Goal: Task Accomplishment & Management: Manage account settings

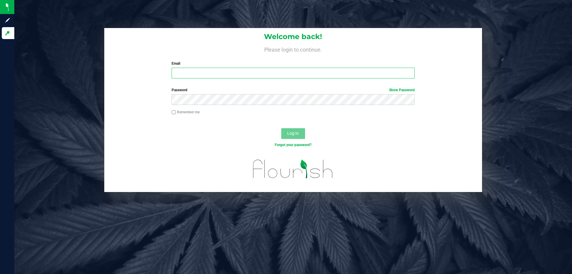
click at [205, 72] on input "Email" at bounding box center [293, 73] width 243 height 11
type input "[EMAIL_ADDRESS][DOMAIN_NAME]"
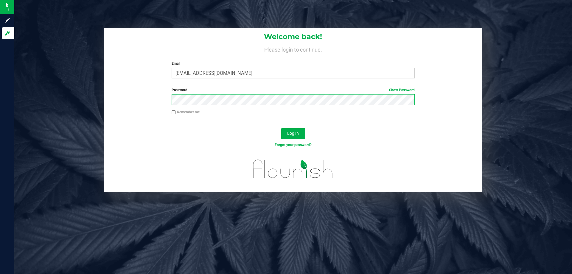
click at [281, 128] on button "Log In" at bounding box center [293, 133] width 24 height 11
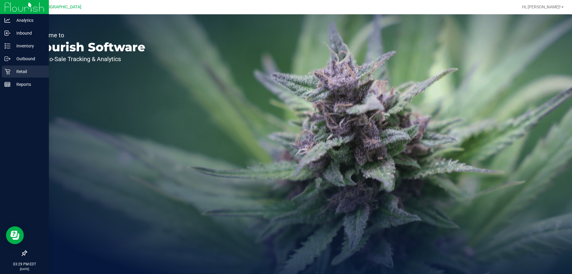
click at [17, 70] on p "Retail" at bounding box center [28, 71] width 36 height 7
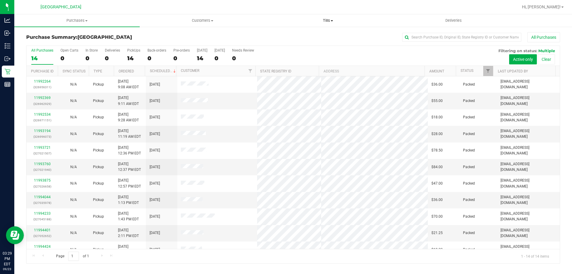
click at [326, 16] on uib-tab-heading "Tills Manage tills Reconcile e-payments" at bounding box center [327, 21] width 125 height 12
click at [296, 35] on span "Manage tills" at bounding box center [285, 35] width 40 height 5
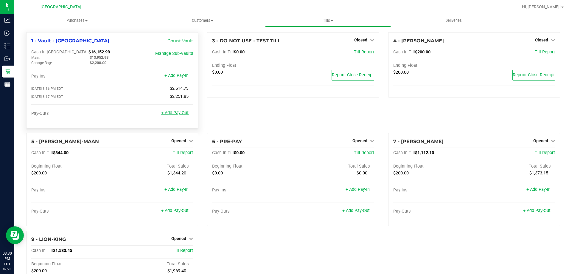
click at [171, 114] on link "+ Add Pay-Out" at bounding box center [174, 112] width 27 height 5
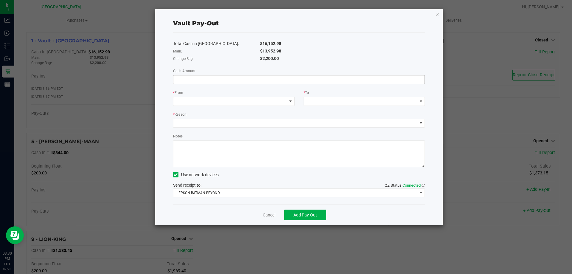
click at [196, 79] on input at bounding box center [298, 79] width 251 height 8
click at [225, 81] on input at bounding box center [298, 79] width 251 height 8
click at [243, 100] on span at bounding box center [229, 101] width 113 height 8
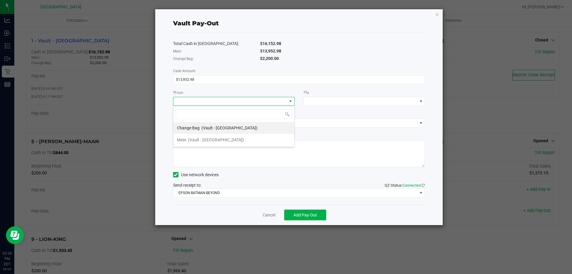
scroll to position [9, 121]
click at [226, 140] on span "(Vault - [GEOGRAPHIC_DATA])" at bounding box center [216, 139] width 56 height 5
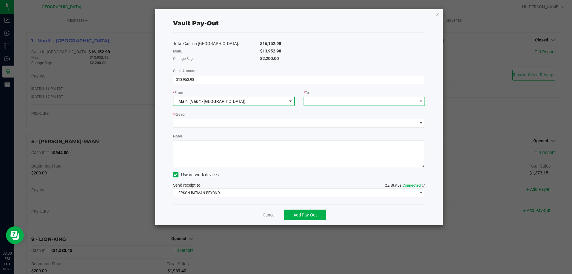
click at [339, 99] on span at bounding box center [360, 101] width 113 height 8
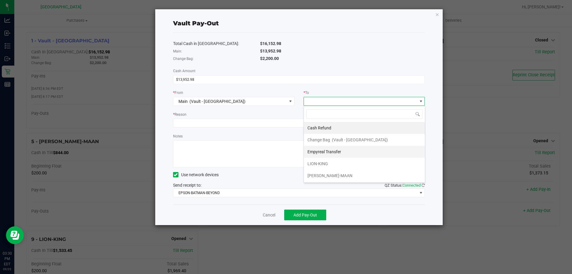
click at [311, 154] on span "Empyreal Transfer" at bounding box center [324, 151] width 34 height 5
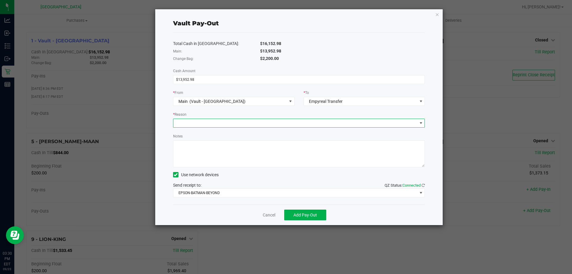
click at [278, 122] on span at bounding box center [295, 123] width 244 height 8
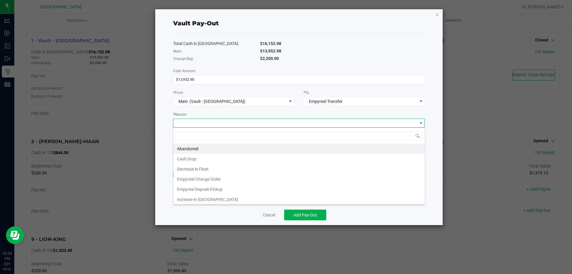
scroll to position [9, 252]
click at [220, 191] on li "Empyreal Deposit Pickup" at bounding box center [298, 189] width 251 height 10
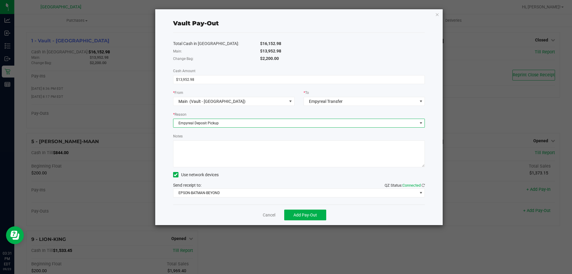
click at [231, 162] on textarea "Notes" at bounding box center [299, 153] width 252 height 27
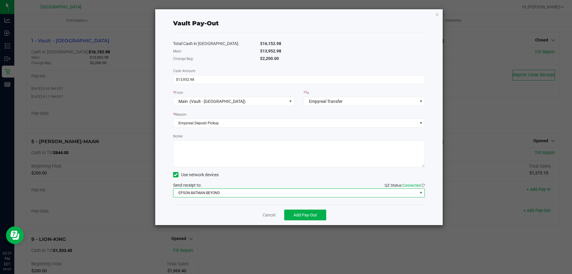
click at [237, 193] on span "EPSON-BATMAN-BEYOND" at bounding box center [295, 192] width 244 height 8
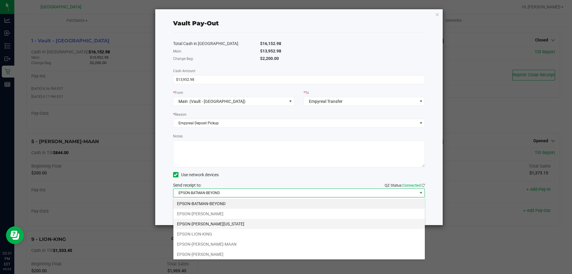
click at [221, 224] on li "EPSON-[PERSON_NAME][US_STATE]" at bounding box center [298, 224] width 251 height 10
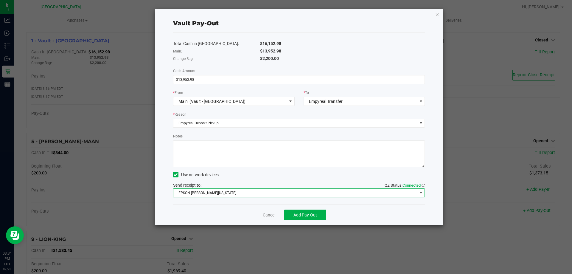
click at [218, 150] on textarea "Notes" at bounding box center [299, 153] width 252 height 27
drag, startPoint x: 302, startPoint y: 92, endPoint x: 317, endPoint y: 92, distance: 15.2
click at [317, 92] on div "* To Empyreal Transfer" at bounding box center [364, 97] width 130 height 16
click at [317, 92] on div "* To" at bounding box center [363, 92] width 121 height 7
drag, startPoint x: 315, startPoint y: 92, endPoint x: 166, endPoint y: 91, distance: 149.2
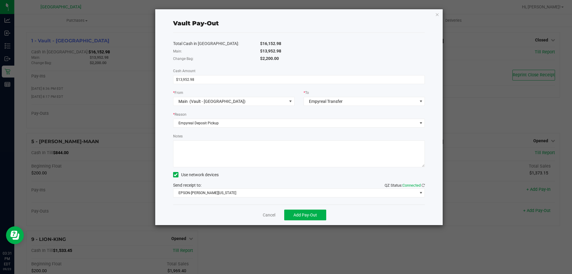
click at [166, 91] on div "Vault Pay-Out Total Cash in Vault: $16,152.98 Main: $13,952.98 Change Bag: $2,2…" at bounding box center [299, 117] width 288 height 216
drag, startPoint x: 171, startPoint y: 91, endPoint x: 318, endPoint y: 91, distance: 147.1
click at [318, 91] on div "* From Main (Vault - [GEOGRAPHIC_DATA] WC) * To Empyreal Transfer" at bounding box center [299, 97] width 261 height 16
click at [318, 91] on div "* To" at bounding box center [363, 92] width 121 height 7
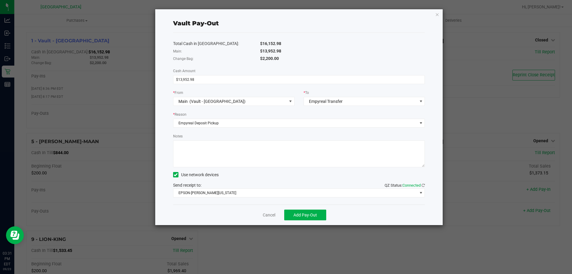
drag, startPoint x: 170, startPoint y: 92, endPoint x: 307, endPoint y: 60, distance: 140.6
click at [307, 60] on div "Total Cash in [GEOGRAPHIC_DATA]: $16,152.98 Main: $13,952.98 Change Bag: $2,200…" at bounding box center [299, 119] width 252 height 172
click at [234, 78] on input "$13,952.98" at bounding box center [298, 79] width 251 height 8
click at [234, 80] on input "13952.98" at bounding box center [298, 79] width 251 height 8
type input "$13,952.98"
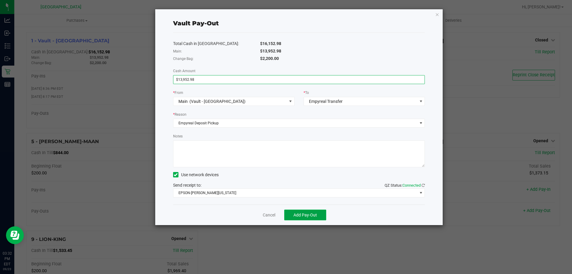
click at [309, 214] on span "Add Pay-Out" at bounding box center [305, 214] width 24 height 5
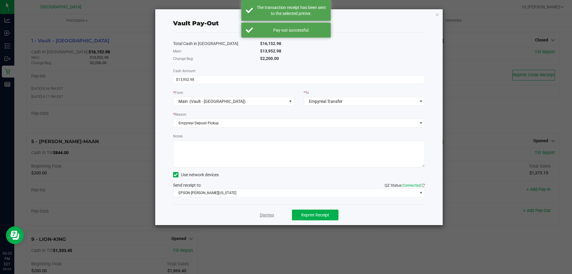
click at [269, 213] on link "Dismiss" at bounding box center [267, 215] width 14 height 6
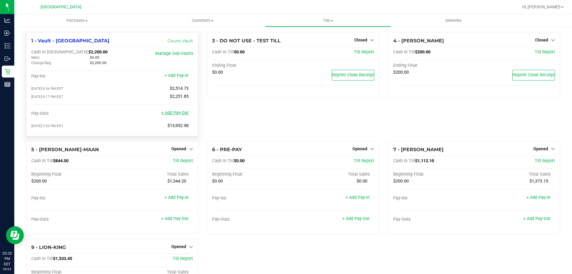
click at [172, 114] on link "+ Add Pay-Out" at bounding box center [174, 112] width 27 height 5
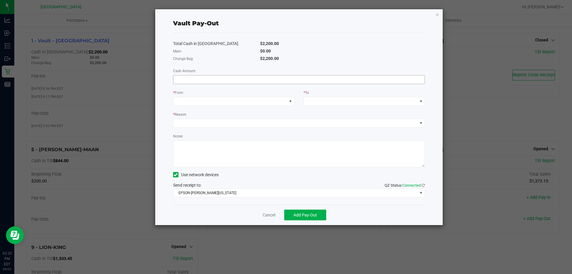
click at [234, 81] on input at bounding box center [298, 79] width 251 height 8
type input "$1,844.00"
click at [190, 102] on span at bounding box center [229, 101] width 113 height 8
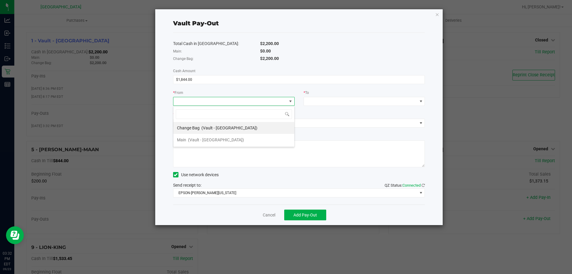
scroll to position [9, 121]
click at [204, 126] on span "(Vault - [GEOGRAPHIC_DATA])" at bounding box center [229, 127] width 56 height 5
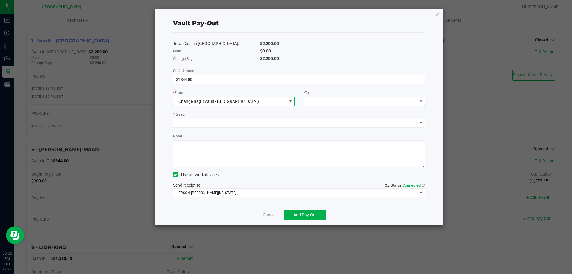
click at [320, 101] on span at bounding box center [360, 101] width 113 height 8
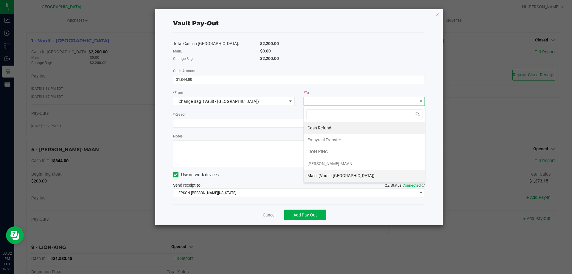
click at [326, 174] on span "(Vault - [GEOGRAPHIC_DATA])" at bounding box center [346, 175] width 56 height 5
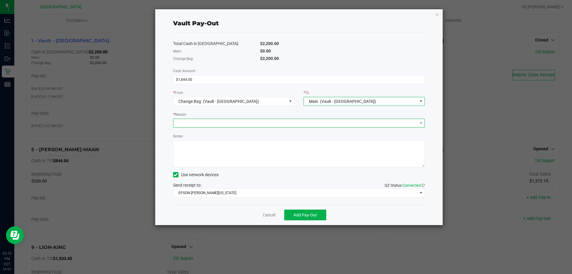
click at [214, 119] on span at bounding box center [299, 123] width 252 height 9
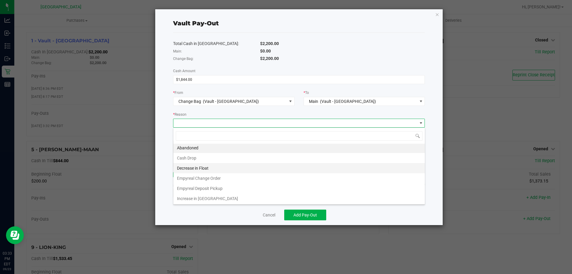
scroll to position [1, 0]
drag, startPoint x: 209, startPoint y: 181, endPoint x: 54, endPoint y: 187, distance: 155.3
drag, startPoint x: 54, startPoint y: 187, endPoint x: 196, endPoint y: 120, distance: 156.9
click at [196, 120] on span at bounding box center [295, 123] width 244 height 8
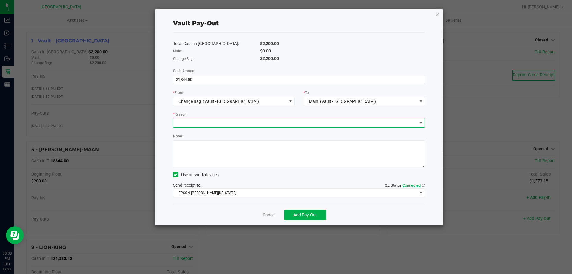
click at [205, 123] on span at bounding box center [295, 123] width 244 height 8
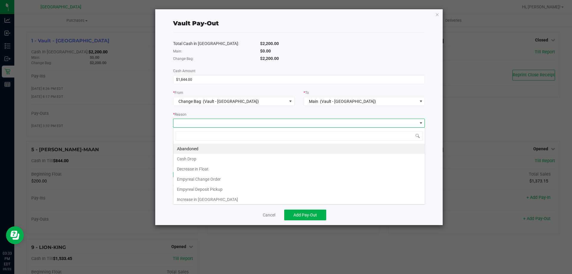
scroll to position [9, 252]
drag, startPoint x: 200, startPoint y: 180, endPoint x: 205, endPoint y: 173, distance: 9.3
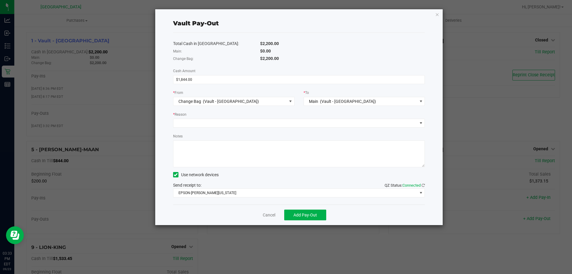
drag, startPoint x: 205, startPoint y: 173, endPoint x: 152, endPoint y: 119, distance: 76.0
click at [152, 119] on div "Vault Pay-Out Total Cash in Vault: $2,200.00 Main: $0.00 Change Bag: $2,200.00 …" at bounding box center [288, 117] width 310 height 216
click at [185, 119] on span at bounding box center [295, 123] width 244 height 8
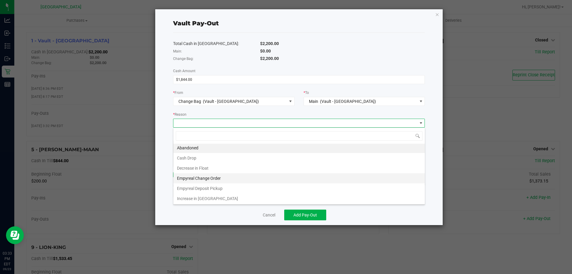
scroll to position [1, 0]
click at [207, 178] on li "Empyreal Change Order" at bounding box center [298, 178] width 251 height 10
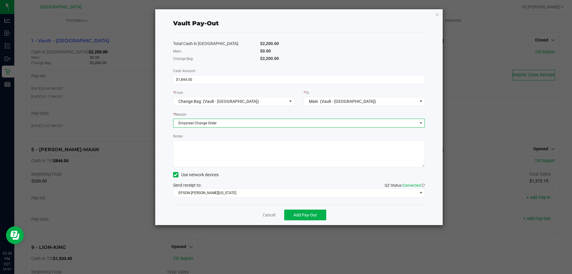
click at [206, 156] on textarea "Notes" at bounding box center [299, 153] width 252 height 27
click at [189, 158] on textarea "Notes" at bounding box center [299, 153] width 252 height 27
drag, startPoint x: 227, startPoint y: 171, endPoint x: 362, endPoint y: 157, distance: 135.7
click at [364, 151] on textarea "Notes" at bounding box center [299, 153] width 252 height 27
click at [316, 211] on button "Add Pay-Out" at bounding box center [305, 214] width 42 height 11
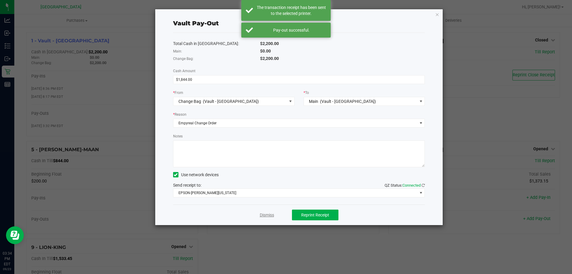
click at [270, 214] on link "Dismiss" at bounding box center [267, 215] width 14 height 6
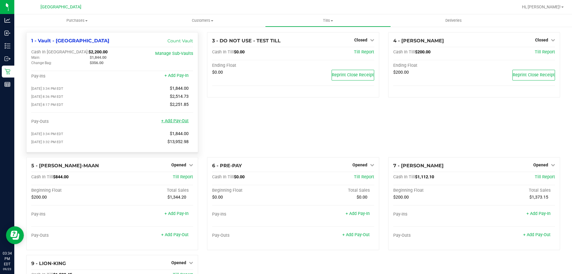
click at [169, 122] on link "+ Add Pay-Out" at bounding box center [174, 120] width 27 height 5
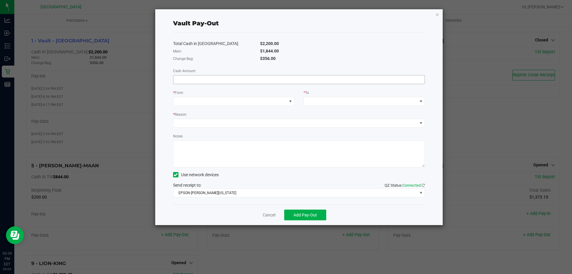
click at [263, 81] on input at bounding box center [298, 79] width 251 height 8
type input "$1,844.00"
click at [264, 99] on span at bounding box center [229, 101] width 113 height 8
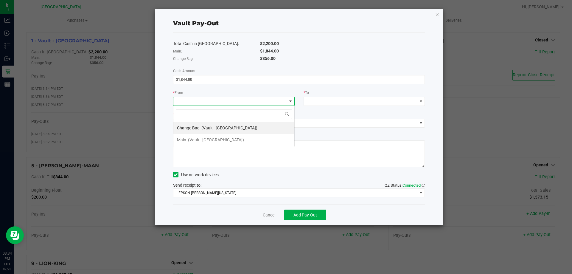
scroll to position [9, 121]
click at [236, 138] on span "(Vault - [GEOGRAPHIC_DATA])" at bounding box center [216, 139] width 56 height 5
click at [286, 105] on span "Main (Vault - [GEOGRAPHIC_DATA])" at bounding box center [229, 101] width 113 height 8
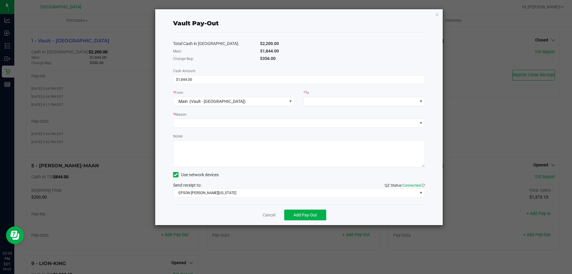
click at [303, 102] on div "* To" at bounding box center [364, 97] width 130 height 16
click at [305, 102] on span at bounding box center [360, 101] width 113 height 8
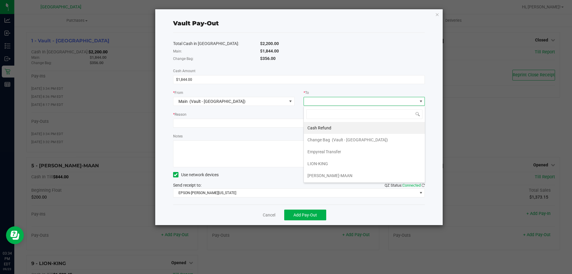
click at [314, 101] on span at bounding box center [360, 101] width 113 height 8
click at [342, 153] on li "Empyreal Transfer" at bounding box center [364, 152] width 121 height 12
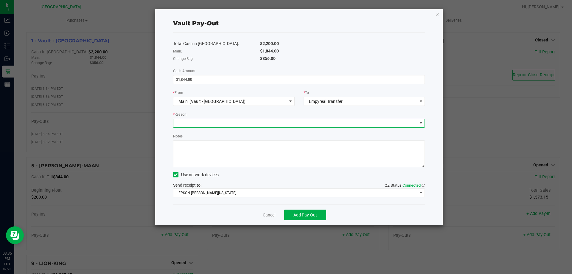
click at [338, 125] on span at bounding box center [295, 123] width 244 height 8
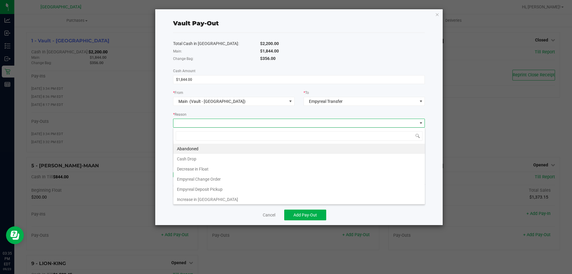
scroll to position [9, 252]
click at [246, 177] on li "Empyreal Change Order" at bounding box center [298, 179] width 251 height 10
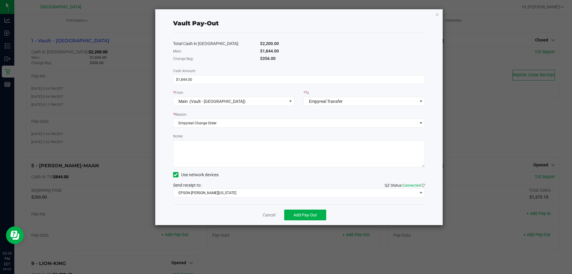
drag, startPoint x: 279, startPoint y: 179, endPoint x: 65, endPoint y: 180, distance: 213.8
drag, startPoint x: 65, startPoint y: 180, endPoint x: 59, endPoint y: 184, distance: 6.9
drag, startPoint x: 59, startPoint y: 184, endPoint x: 252, endPoint y: 133, distance: 199.2
click at [252, 133] on div "Notes" at bounding box center [299, 150] width 252 height 34
click at [194, 154] on textarea "Notes" at bounding box center [299, 153] width 252 height 27
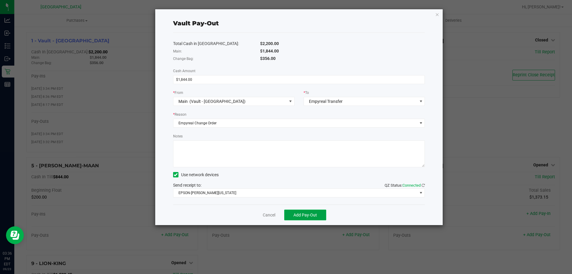
click at [304, 214] on span "Add Pay-Out" at bounding box center [305, 214] width 24 height 5
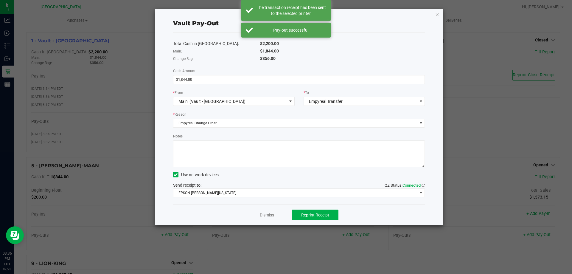
click at [267, 214] on link "Dismiss" at bounding box center [267, 215] width 14 height 6
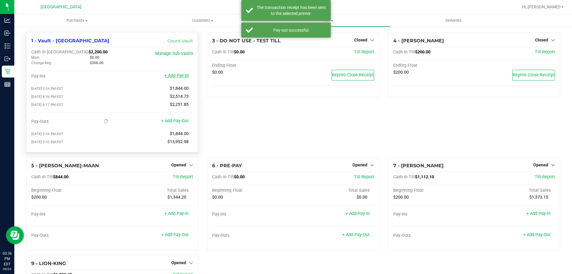
click at [178, 76] on link "+ Add Pay-In" at bounding box center [176, 75] width 24 height 5
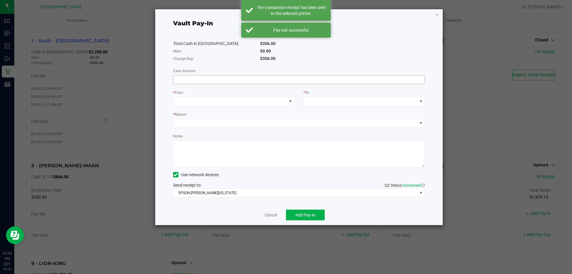
click at [178, 76] on input at bounding box center [298, 79] width 251 height 8
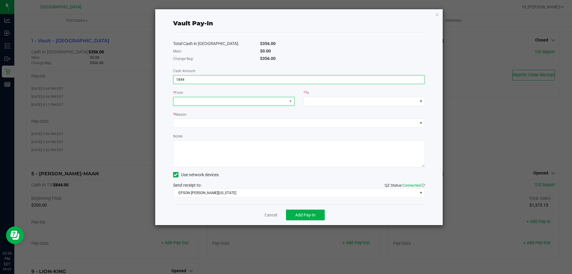
type input "$1,844.00"
click at [191, 99] on span at bounding box center [229, 101] width 113 height 8
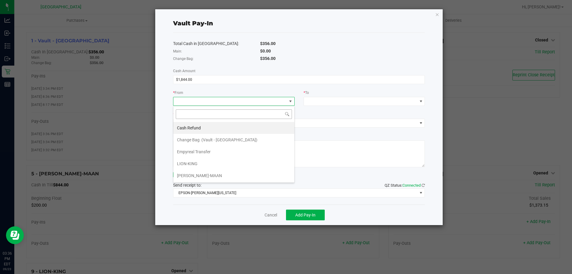
scroll to position [9, 121]
click at [211, 151] on div "Empyreal Transfer" at bounding box center [194, 151] width 35 height 11
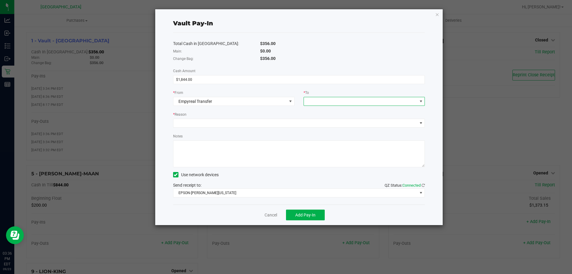
click at [318, 100] on span at bounding box center [360, 101] width 113 height 8
click at [326, 126] on span "Change Bag" at bounding box center [318, 127] width 23 height 5
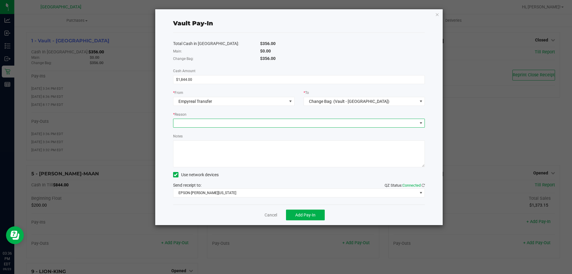
click at [242, 119] on span at bounding box center [295, 123] width 244 height 8
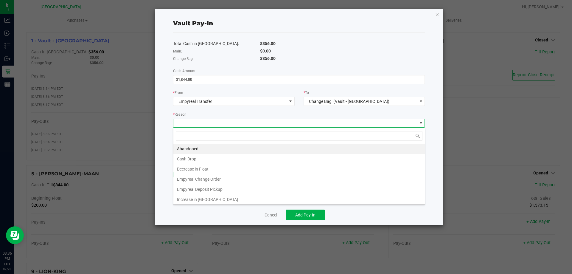
scroll to position [9, 252]
click at [211, 181] on li "Empyreal Change Order" at bounding box center [298, 179] width 251 height 10
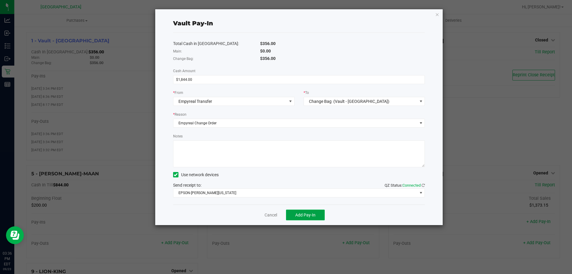
click at [304, 216] on span "Add Pay-In" at bounding box center [305, 214] width 20 height 5
click at [267, 215] on link "Dismiss" at bounding box center [267, 215] width 14 height 6
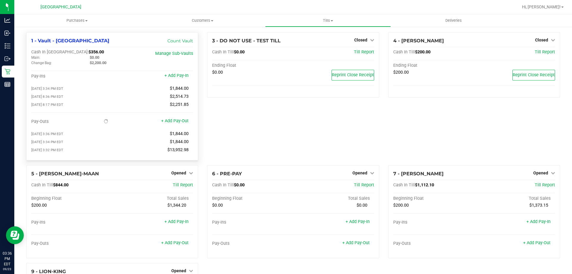
click at [105, 82] on div at bounding box center [112, 84] width 162 height 4
click at [560, 6] on span "Hi, [PERSON_NAME]!" at bounding box center [541, 6] width 39 height 5
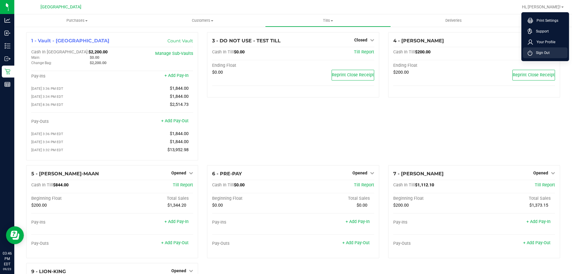
click at [539, 54] on span "Sign Out" at bounding box center [540, 53] width 17 height 6
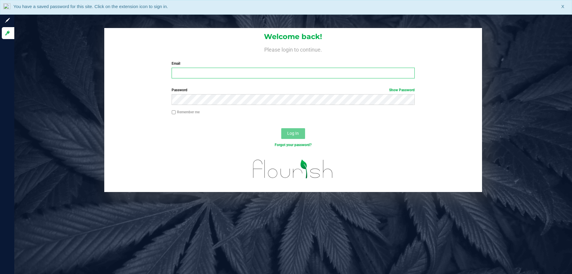
click at [198, 73] on input "Email" at bounding box center [293, 73] width 243 height 11
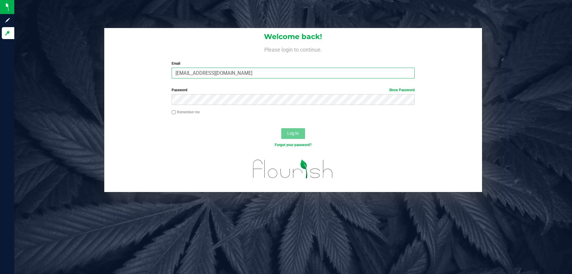
type input "[EMAIL_ADDRESS][DOMAIN_NAME]"
click at [281, 128] on button "Log In" at bounding box center [293, 133] width 24 height 11
